Goal: Navigation & Orientation: Understand site structure

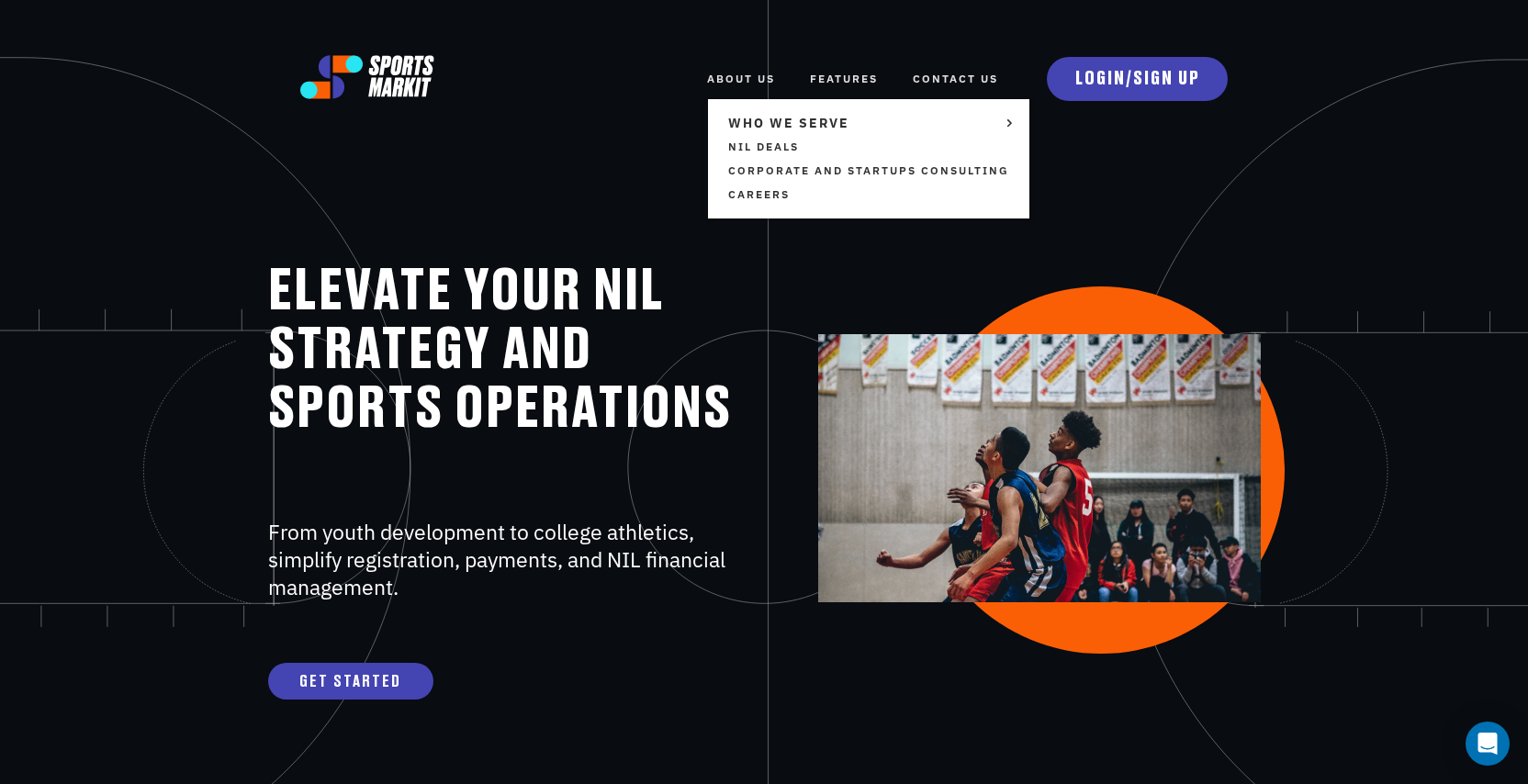
click at [738, 81] on link "ABOUT US" at bounding box center [741, 79] width 68 height 40
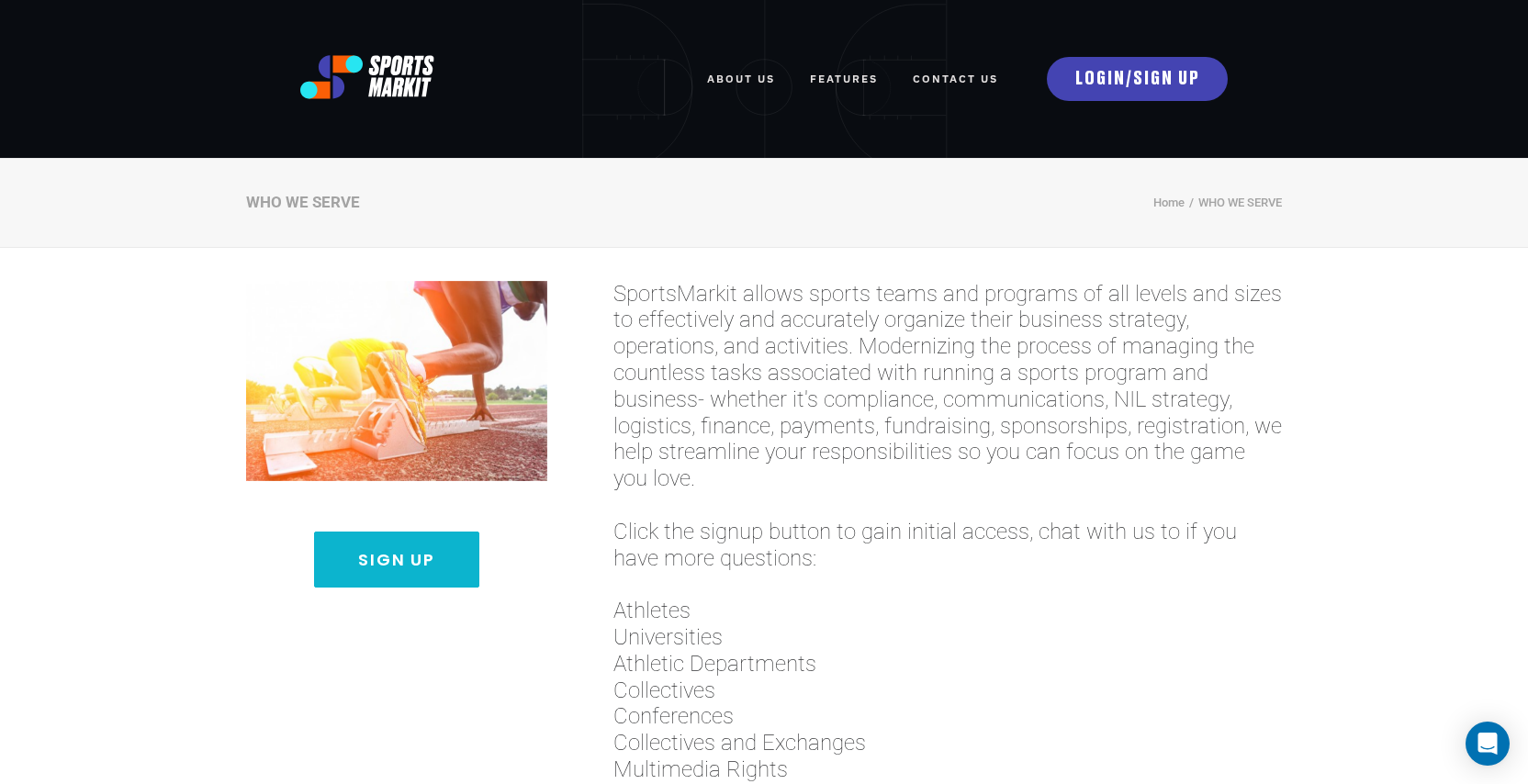
click at [950, 79] on link "Contact Us" at bounding box center [955, 79] width 85 height 40
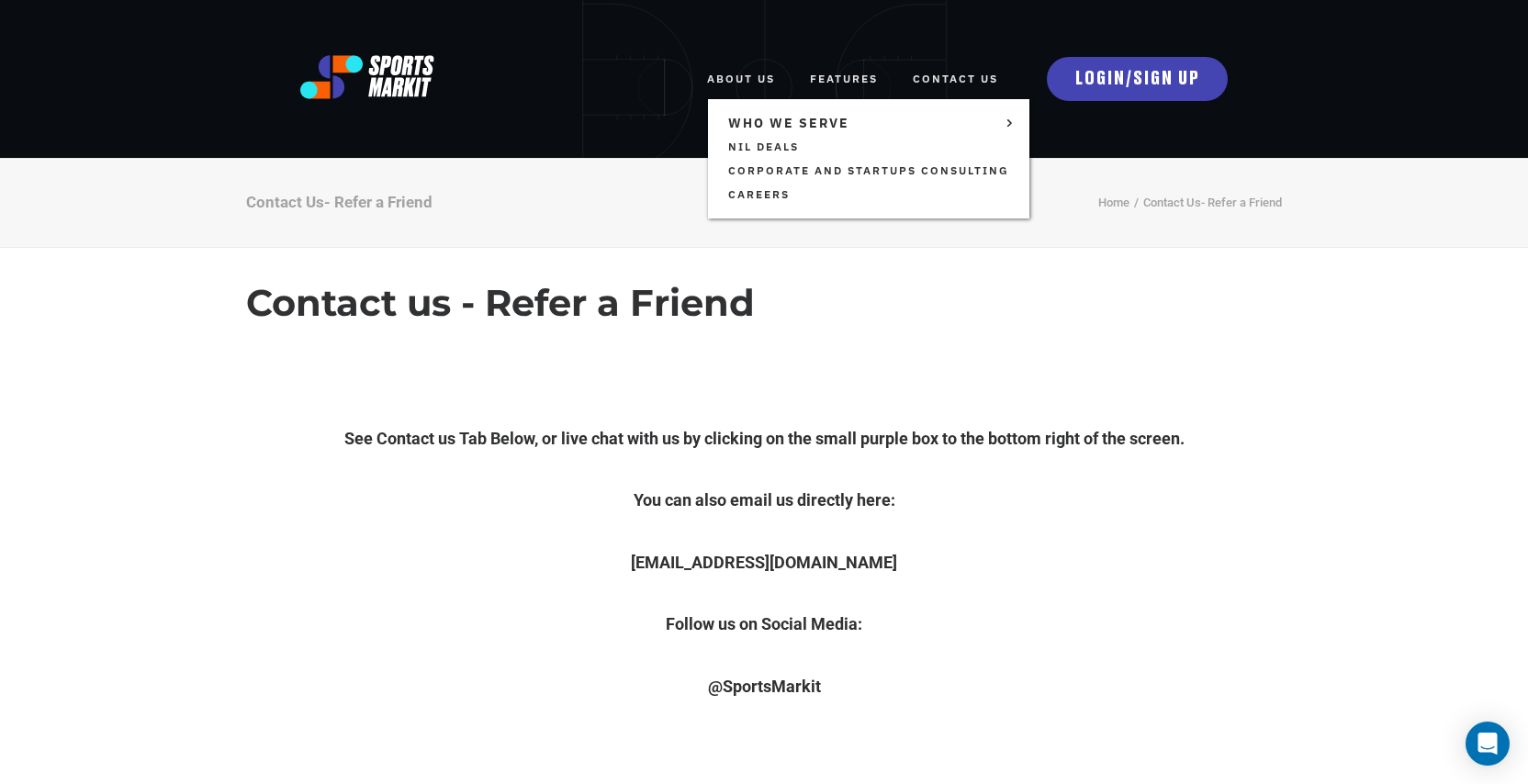
click at [743, 77] on link "ABOUT US" at bounding box center [741, 79] width 68 height 40
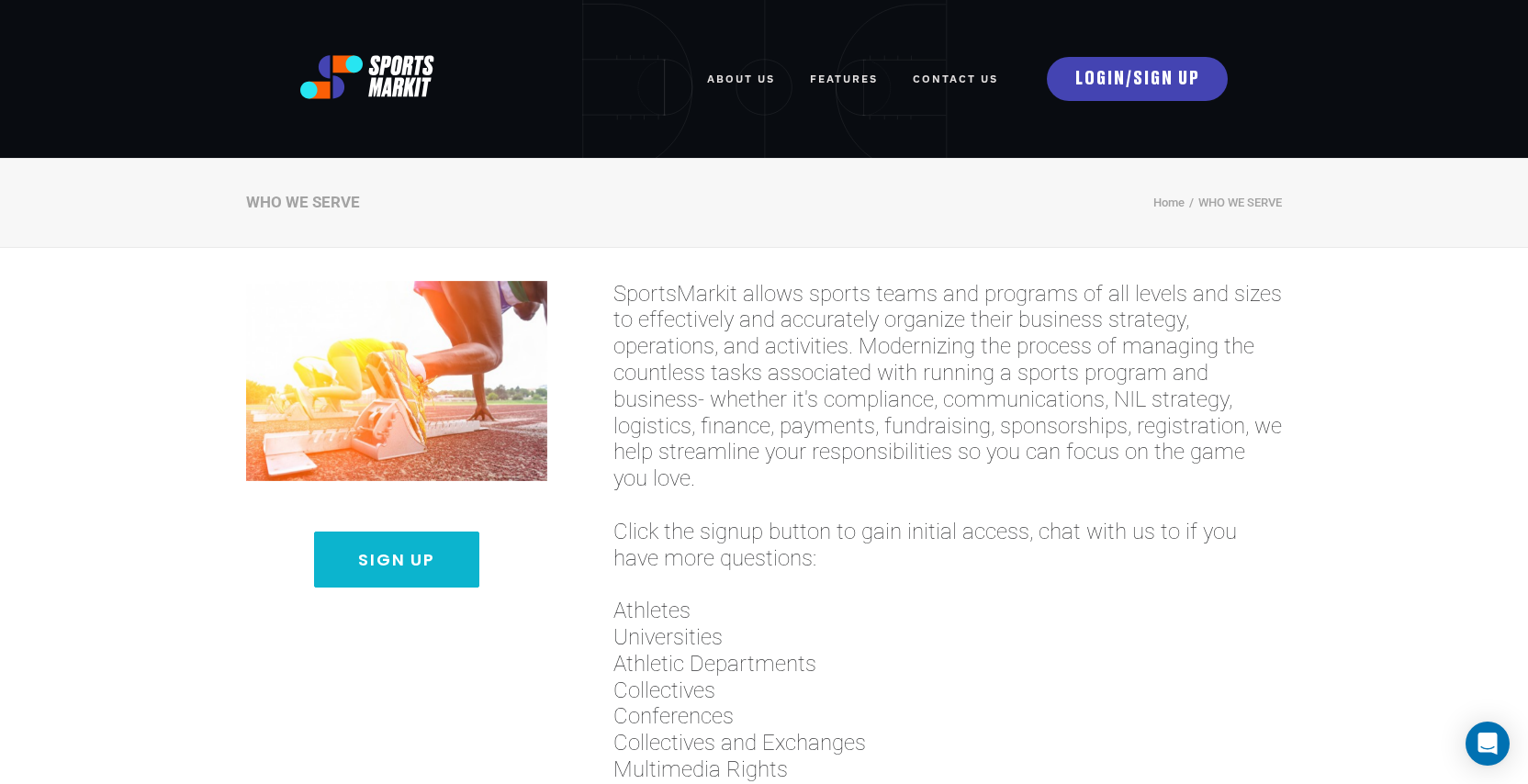
click at [847, 73] on link "FEATURES" at bounding box center [844, 79] width 68 height 40
